Goal: Task Accomplishment & Management: Manage account settings

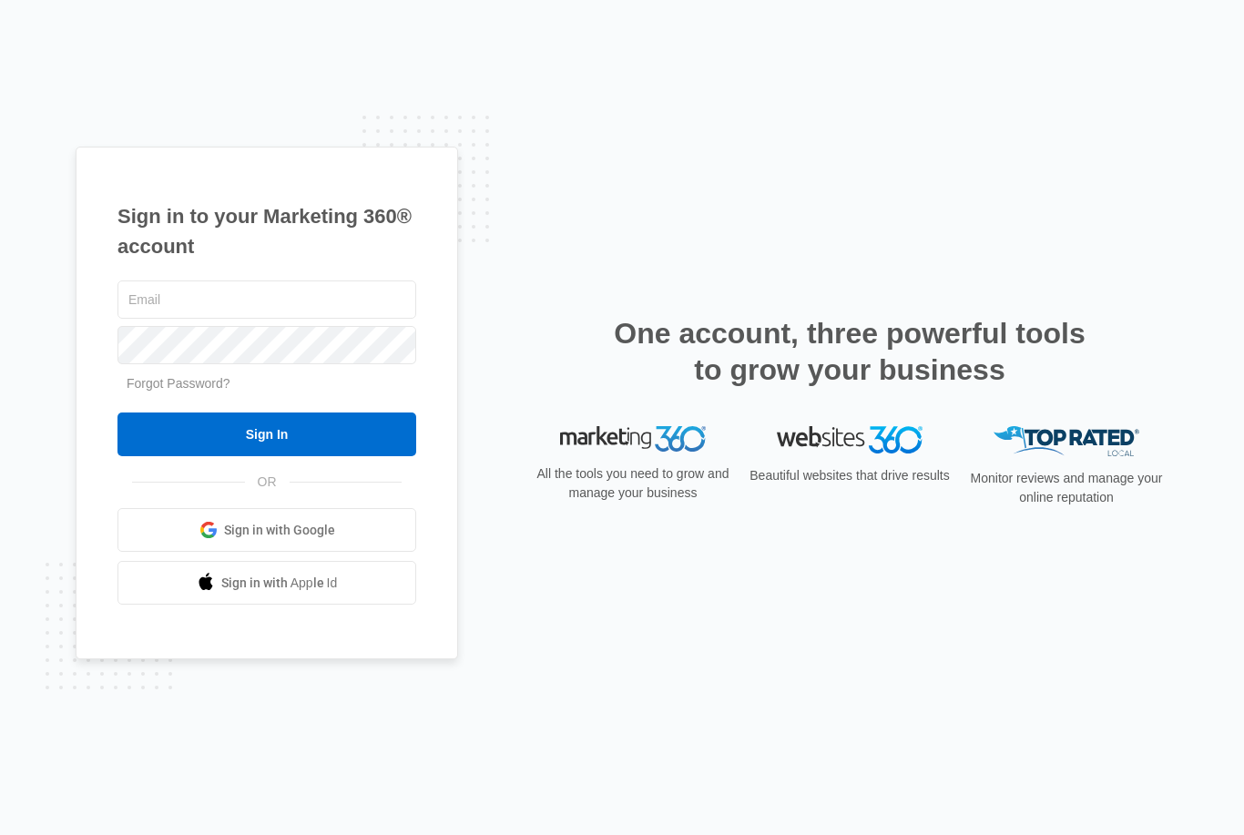
click at [355, 319] on input "text" at bounding box center [267, 300] width 299 height 38
type input "[EMAIL_ADDRESS][DOMAIN_NAME]"
click at [267, 456] on input "Sign In" at bounding box center [267, 435] width 299 height 44
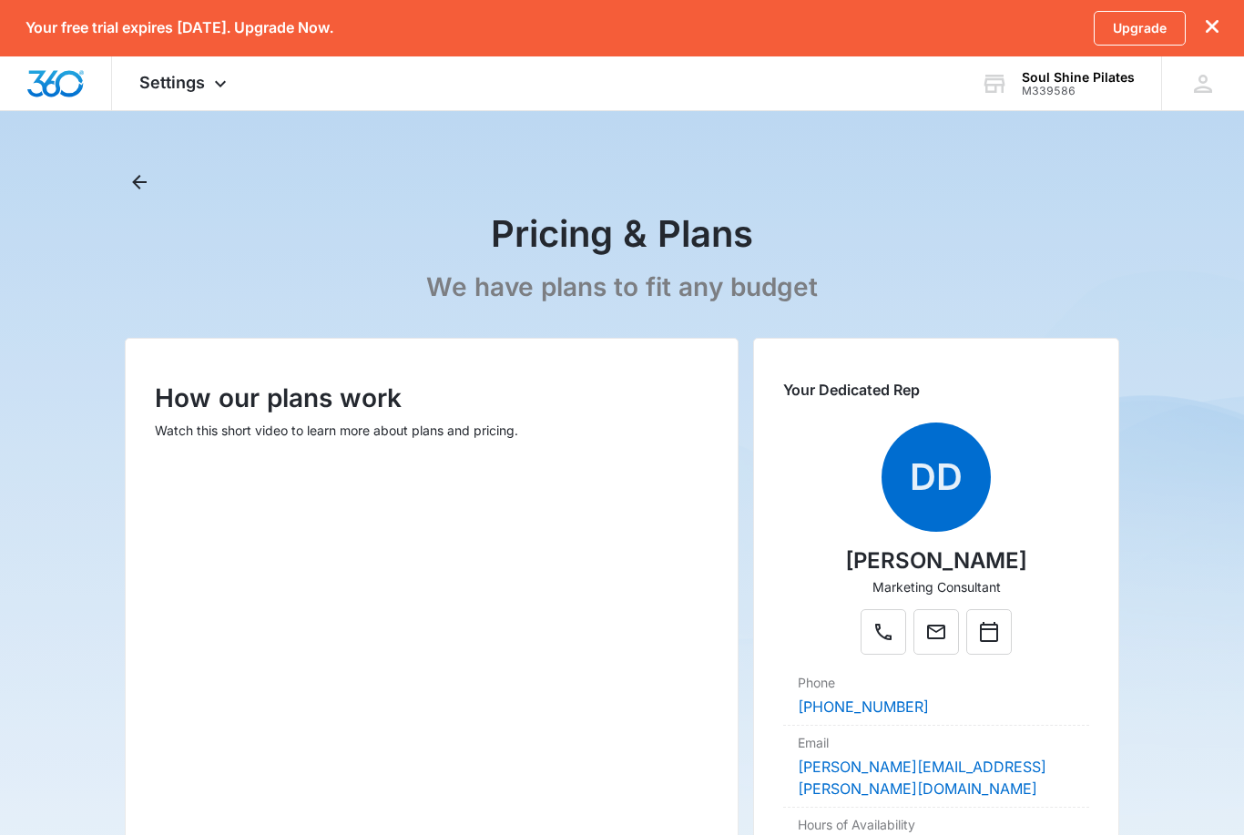
click at [1208, 32] on icon "dismiss this dialog" at bounding box center [1212, 26] width 13 height 13
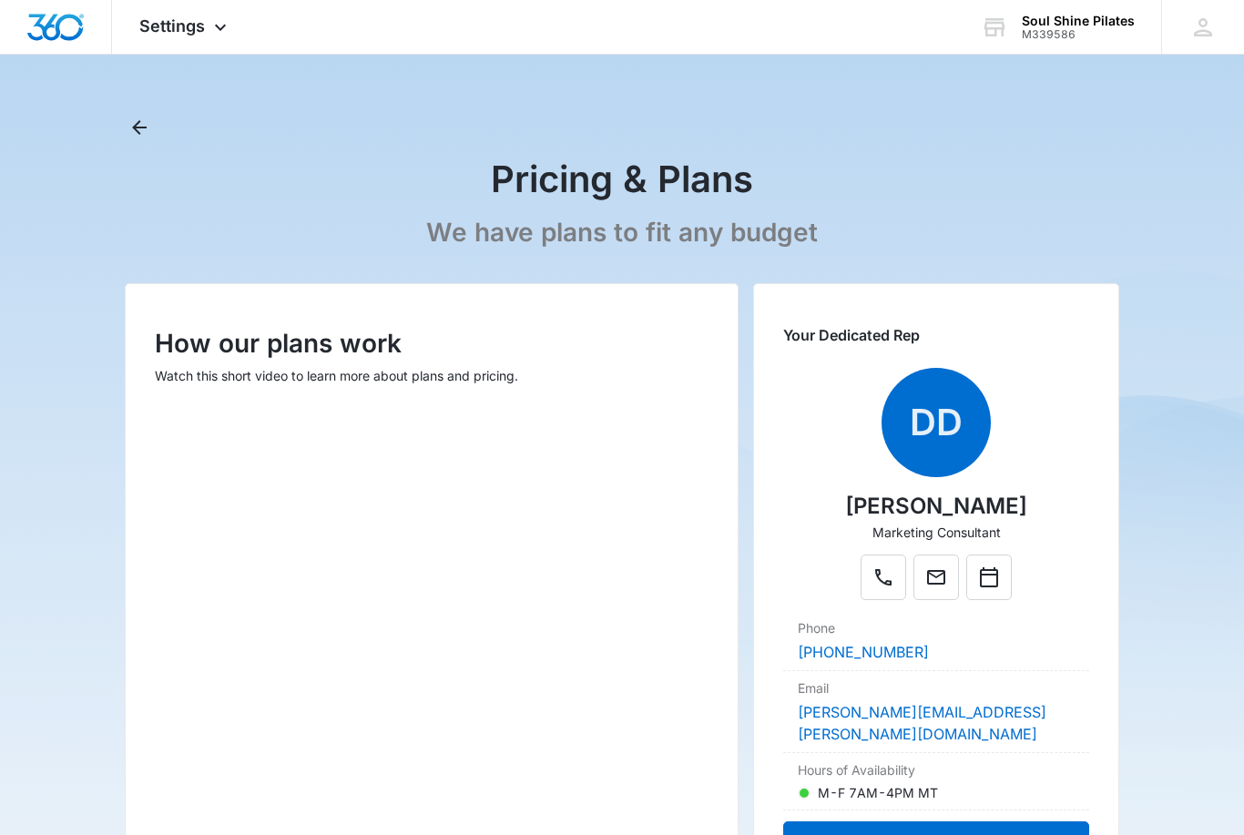
click at [191, 14] on div "Settings Apps Reputation Websites Forms CRM Email Shop Payments POS Ads Intelli…" at bounding box center [185, 27] width 147 height 54
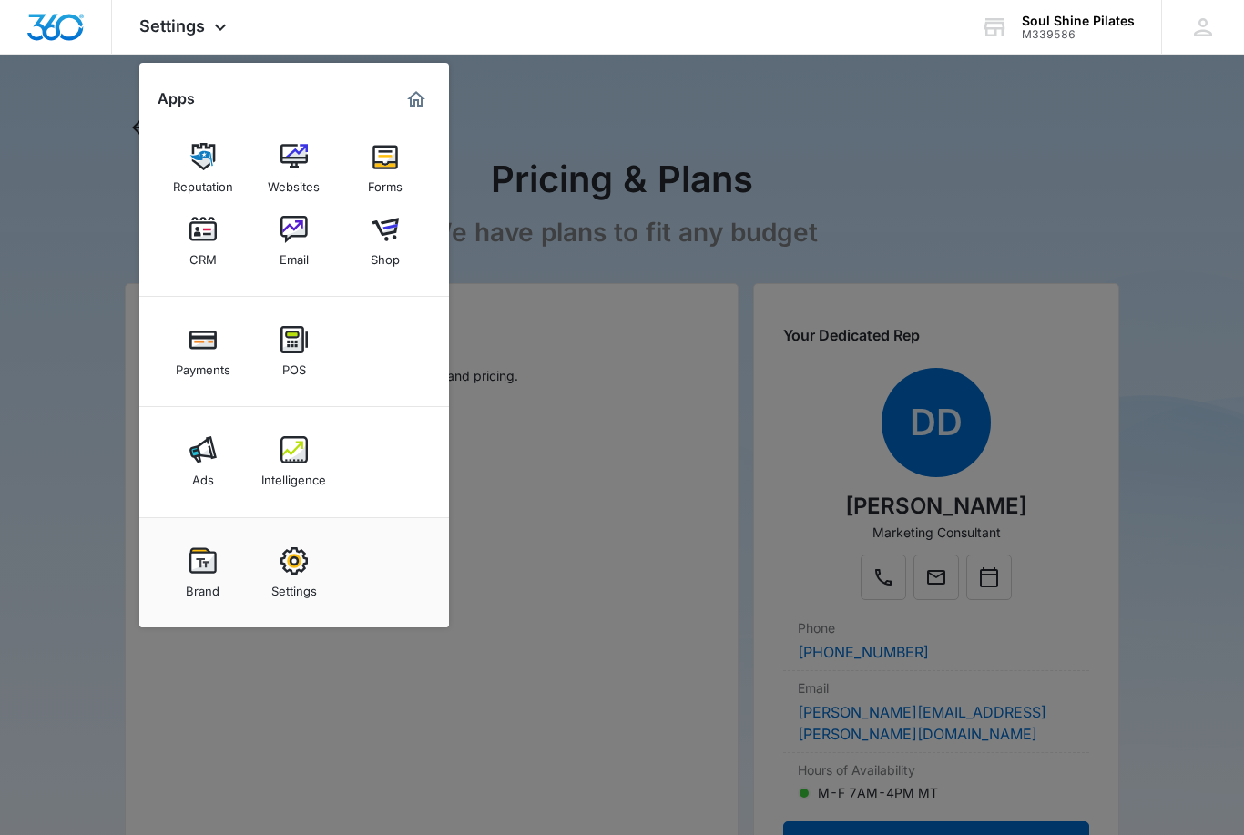
click at [1000, 198] on div at bounding box center [622, 417] width 1244 height 835
